Goal: Entertainment & Leisure: Consume media (video, audio)

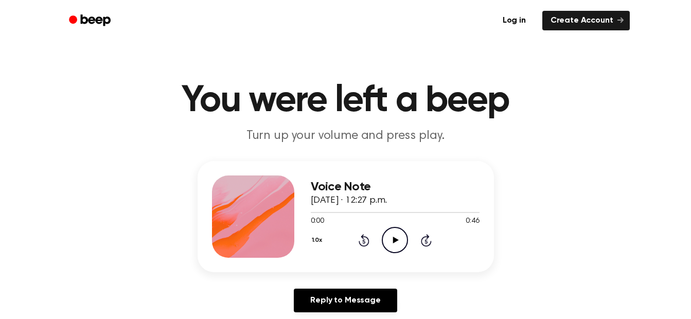
click at [396, 247] on icon "Play Audio" at bounding box center [395, 240] width 26 height 26
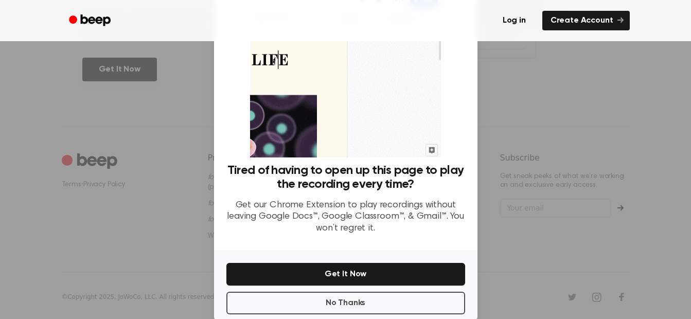
scroll to position [56, 0]
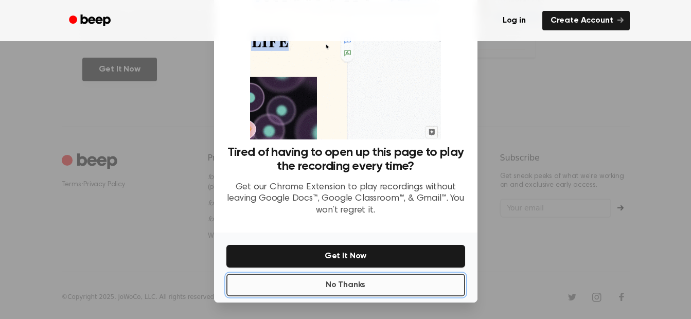
click at [343, 280] on button "No Thanks" at bounding box center [345, 285] width 239 height 23
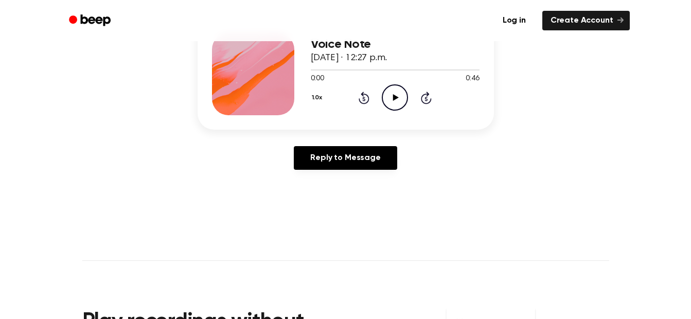
scroll to position [45, 0]
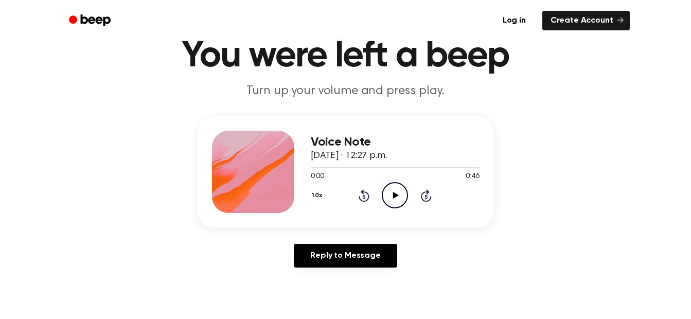
click at [401, 198] on icon "Play Audio" at bounding box center [395, 195] width 26 height 26
click at [314, 167] on div at bounding box center [395, 167] width 169 height 1
click at [392, 198] on icon "Play Audio" at bounding box center [395, 195] width 26 height 26
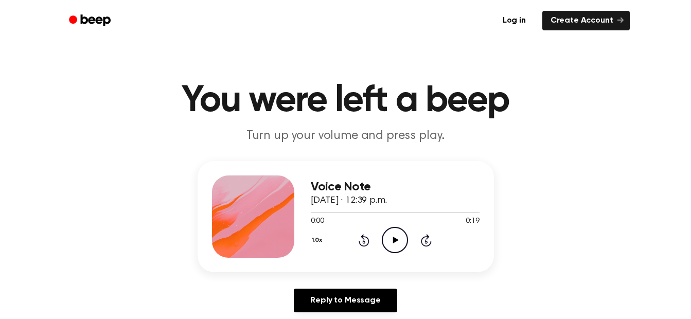
click at [397, 239] on icon "Play Audio" at bounding box center [395, 240] width 26 height 26
